Goal: Task Accomplishment & Management: Manage account settings

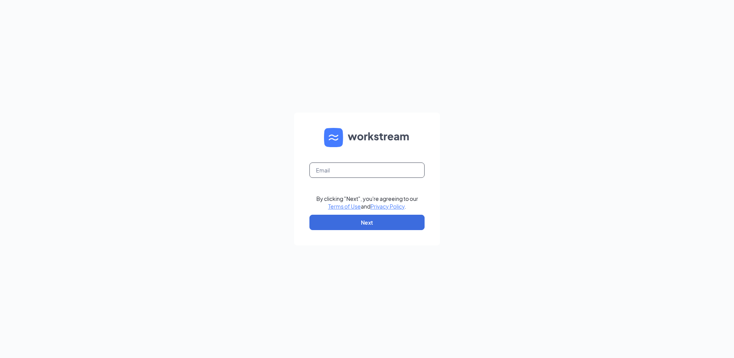
click at [349, 167] on input "text" at bounding box center [366, 169] width 115 height 15
click at [362, 178] on form "rs041070 By clicking "Next", you're agreeing to our Terms of Use and Privacy Po…" at bounding box center [367, 178] width 146 height 133
click at [364, 172] on input "rs041070" at bounding box center [366, 169] width 115 height 15
click at [366, 170] on input "rs041070" at bounding box center [366, 169] width 115 height 15
type input "[EMAIL_ADDRESS][DOMAIN_NAME]"
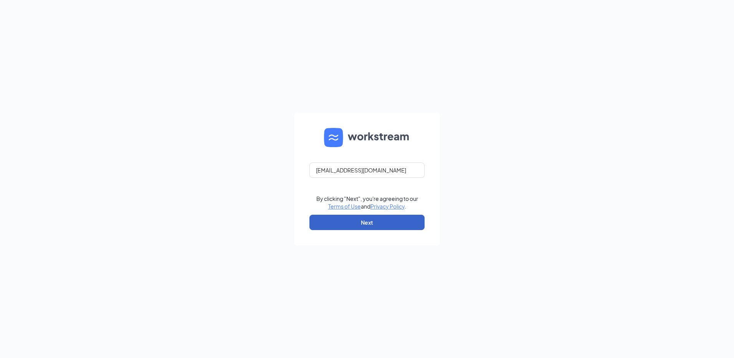
click at [377, 219] on button "Next" at bounding box center [366, 222] width 115 height 15
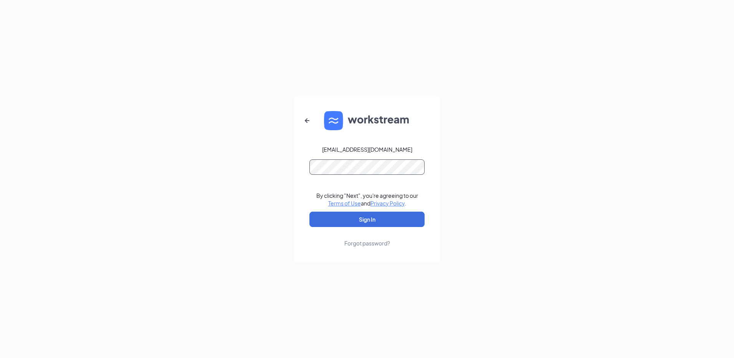
click at [309, 211] on button "Sign In" at bounding box center [366, 218] width 115 height 15
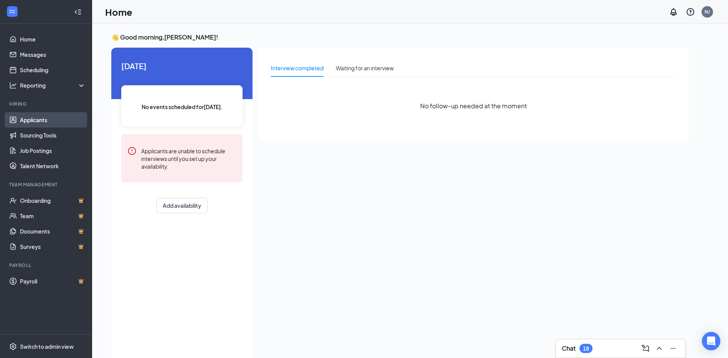
click at [39, 119] on link "Applicants" at bounding box center [53, 119] width 66 height 15
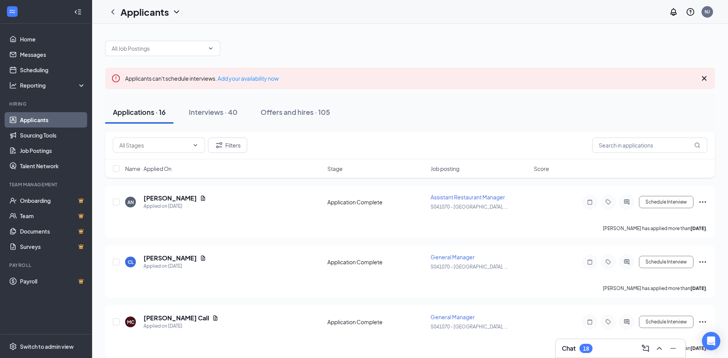
scroll to position [38, 0]
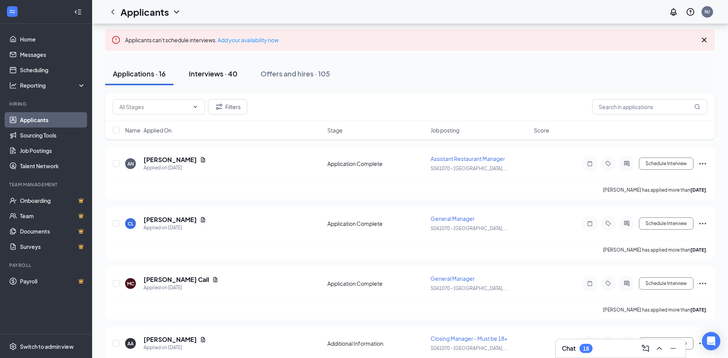
click at [220, 74] on div "Interviews · 40" at bounding box center [213, 74] width 49 height 10
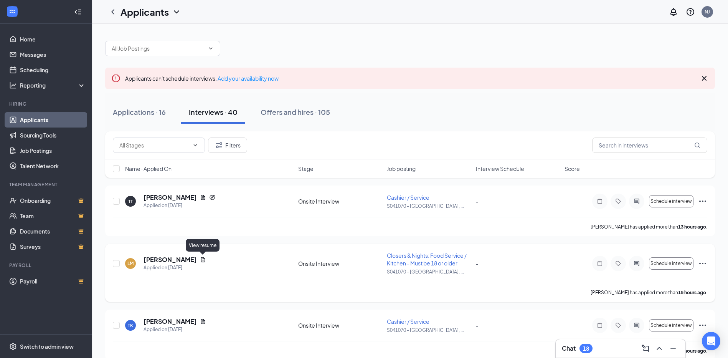
click at [201, 259] on icon "Document" at bounding box center [203, 259] width 4 height 5
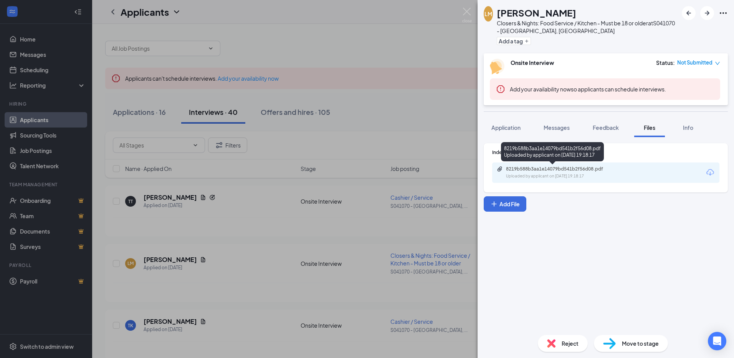
click at [575, 167] on div "8219b588b3aa1e14079bd541b2f56d08.pdf" at bounding box center [559, 169] width 107 height 6
click at [604, 248] on div "Indeed Resume 8219b588b3aa1e14079bd541b2f56d08.pdf Uploaded by applicant on Aug…" at bounding box center [605, 233] width 256 height 192
click at [420, 120] on div "LM Logan McPherson Closers & Nights: Food Service / Kitchen - Must be 18 or old…" at bounding box center [367, 179] width 734 height 358
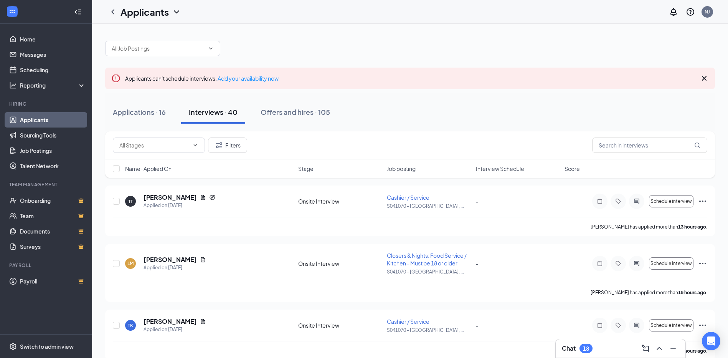
click at [576, 352] on div "Chat 18" at bounding box center [577, 348] width 31 height 9
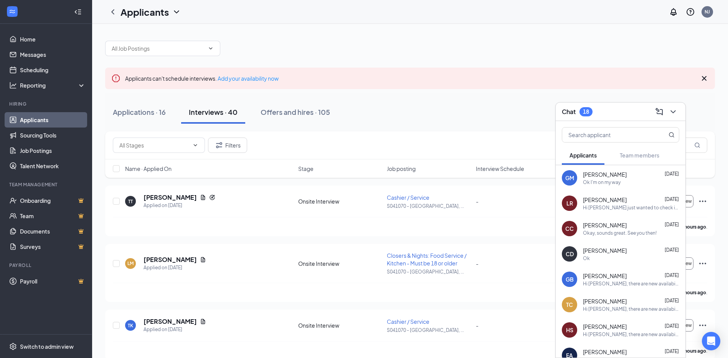
click at [620, 111] on div "Chat 18" at bounding box center [620, 112] width 117 height 12
